Goal: Task Accomplishment & Management: Use online tool/utility

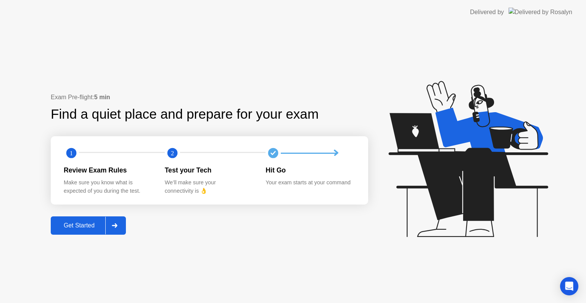
click at [75, 226] on div "Get Started" at bounding box center [79, 225] width 52 height 7
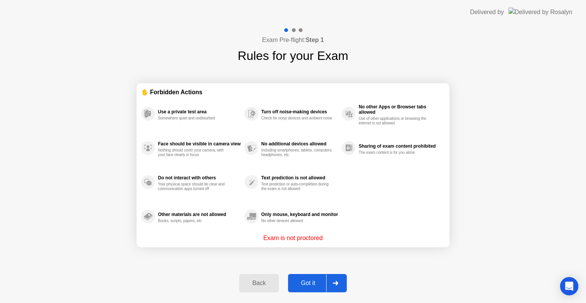
click at [311, 282] on div "Got it" at bounding box center [308, 282] width 36 height 7
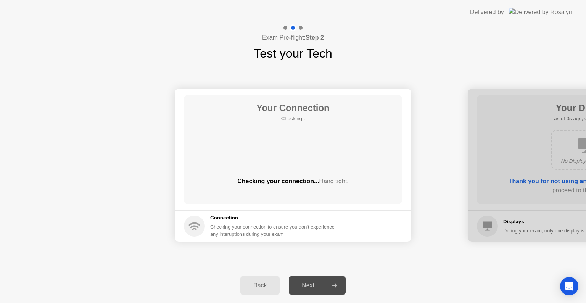
click at [313, 288] on div "Next" at bounding box center [308, 285] width 34 height 7
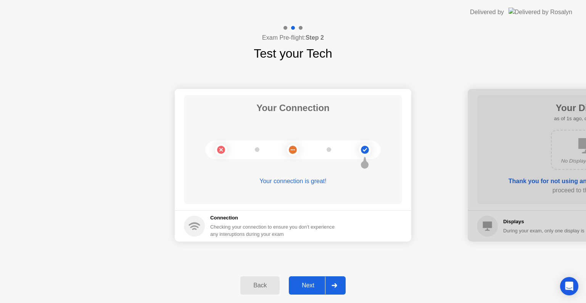
click at [313, 288] on div "Next" at bounding box center [308, 285] width 34 height 7
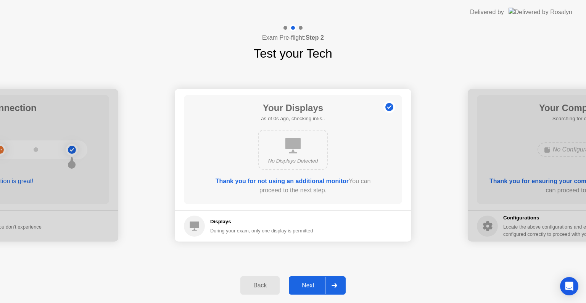
click at [313, 288] on div "Next" at bounding box center [308, 285] width 34 height 7
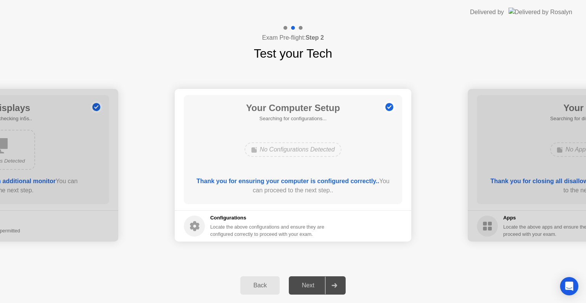
click at [313, 288] on div "Next" at bounding box center [308, 285] width 34 height 7
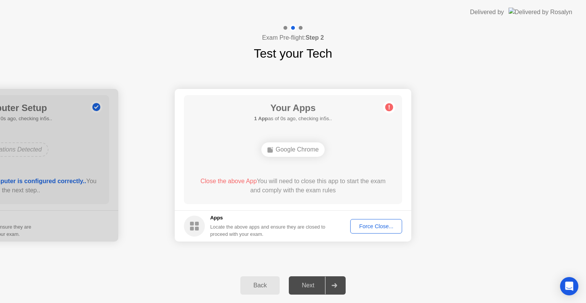
click at [312, 286] on div "Next" at bounding box center [308, 285] width 34 height 7
click at [368, 226] on div "Force Close..." at bounding box center [376, 226] width 47 height 6
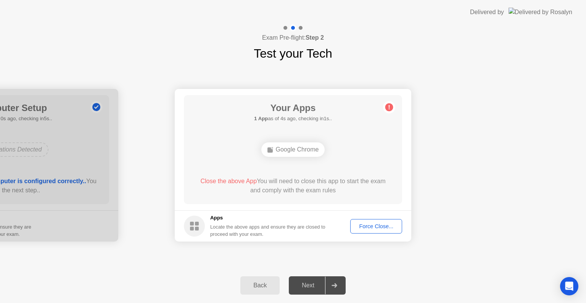
click at [371, 224] on div "Force Close..." at bounding box center [376, 226] width 47 height 6
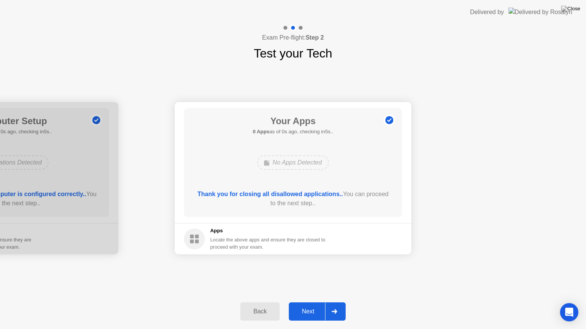
click at [360, 302] on div "Back Next" at bounding box center [293, 311] width 586 height 35
click at [314, 302] on button "Next" at bounding box center [317, 312] width 57 height 18
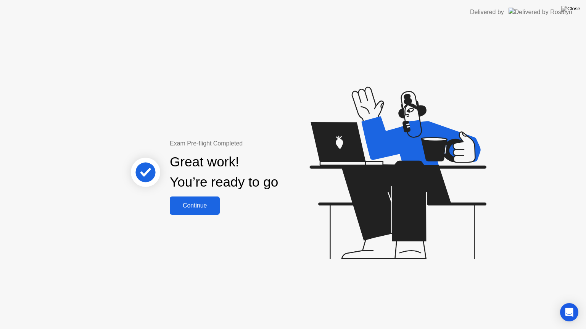
click at [203, 207] on div "Continue" at bounding box center [194, 205] width 45 height 7
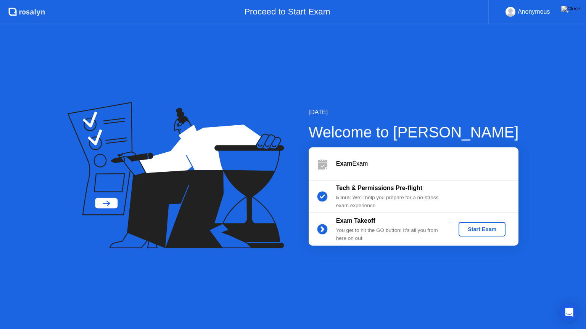
click at [499, 225] on button "Start Exam" at bounding box center [481, 229] width 47 height 14
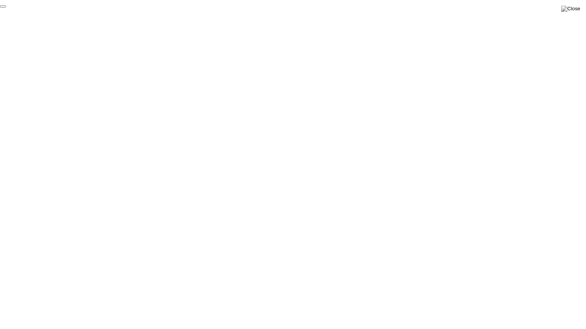
click div "End Proctoring Session"
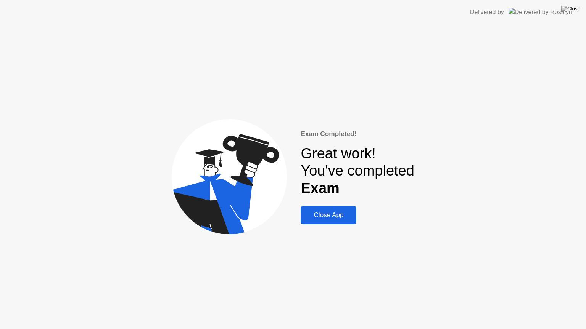
click at [343, 212] on div "Close App" at bounding box center [328, 216] width 51 height 8
